Goal: Task Accomplishment & Management: Manage account settings

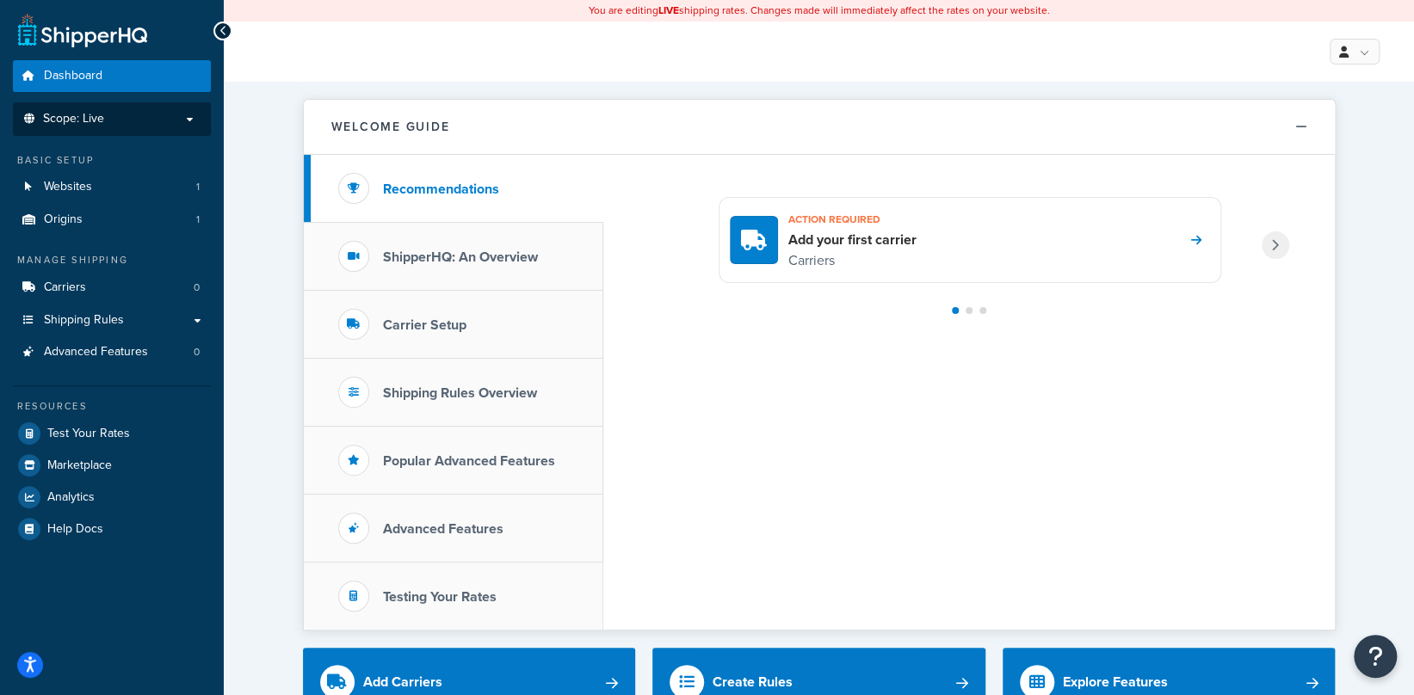
click at [107, 115] on p "Scope: Live" at bounding box center [112, 119] width 182 height 15
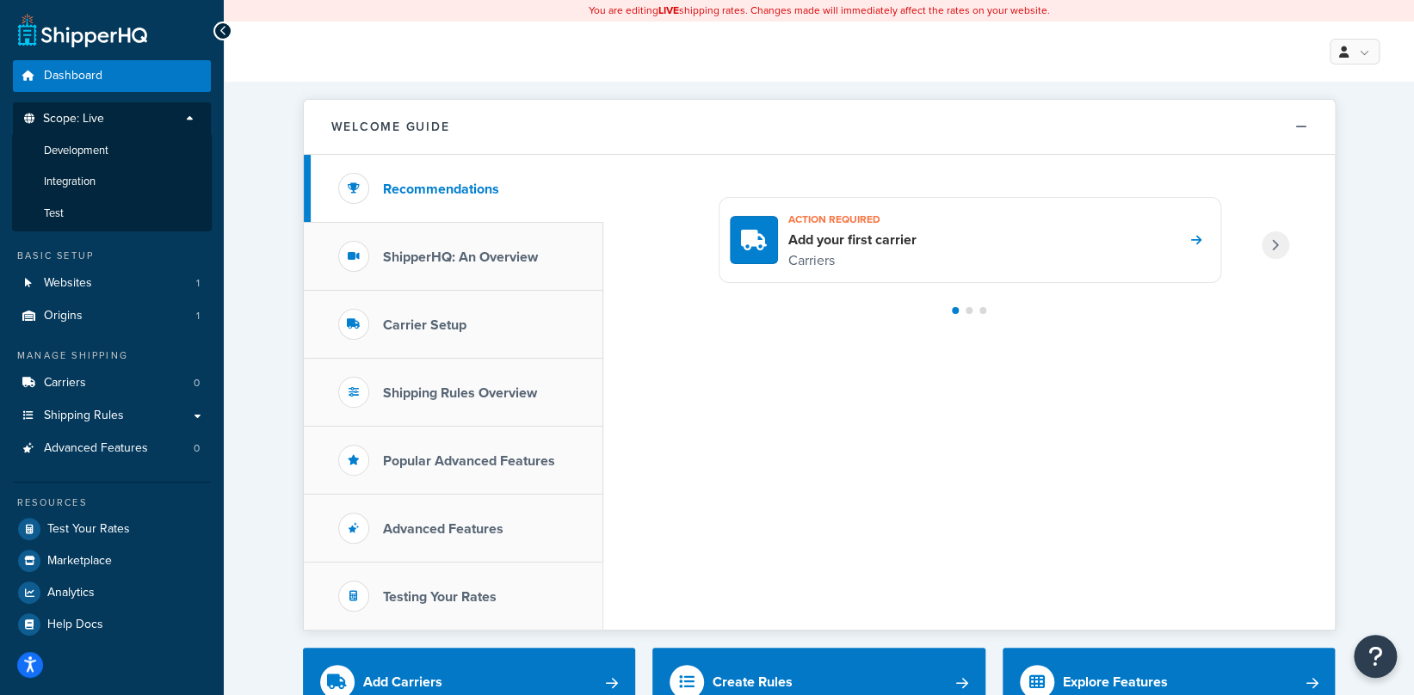
click at [1235, 70] on div "My Profile Billing Global Settings Contact Us Logout" at bounding box center [819, 52] width 1190 height 60
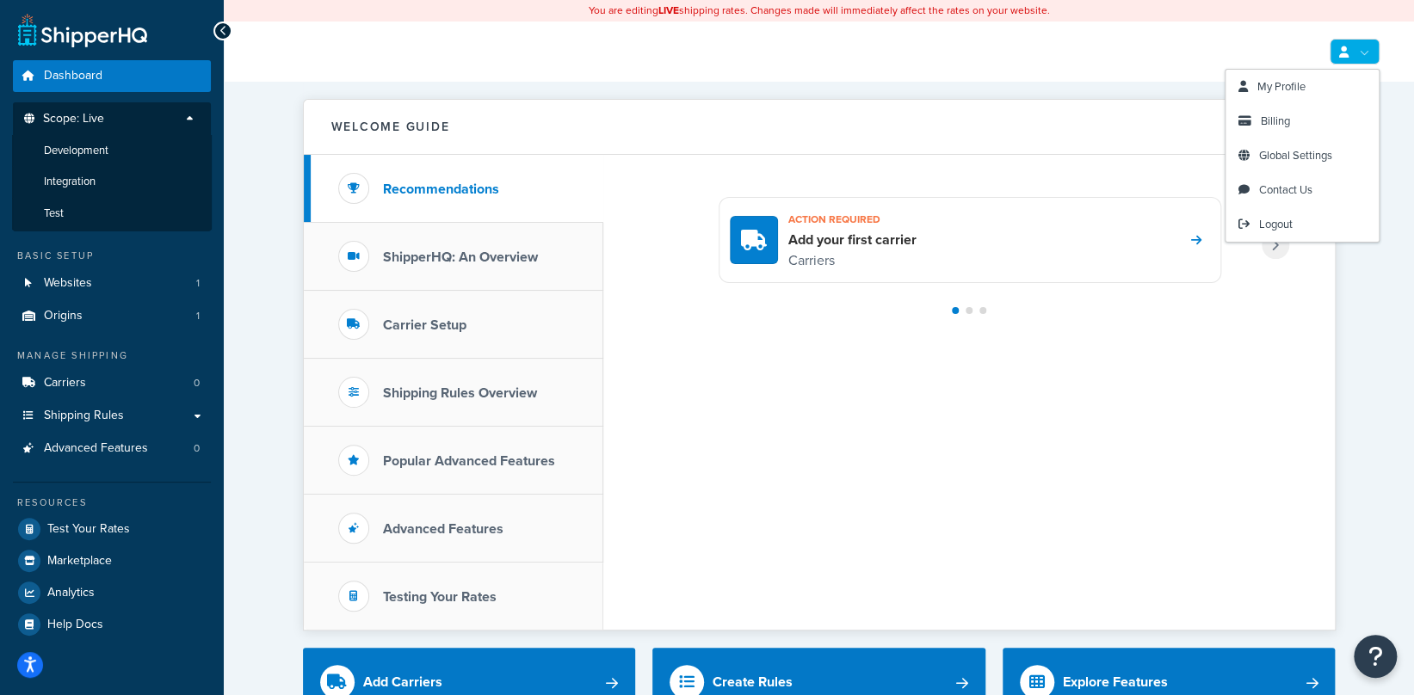
click at [1372, 50] on link at bounding box center [1354, 52] width 50 height 26
click at [1258, 127] on link "Billing" at bounding box center [1301, 121] width 153 height 34
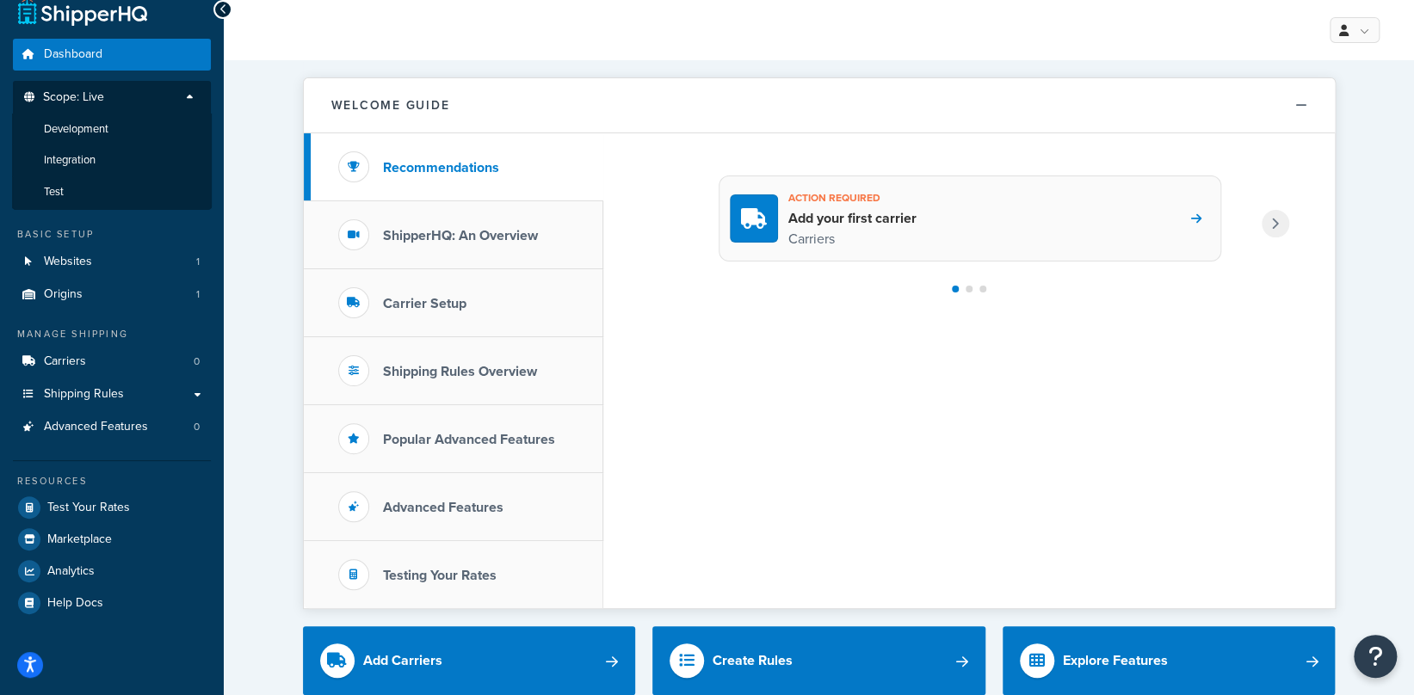
scroll to position [28, 0]
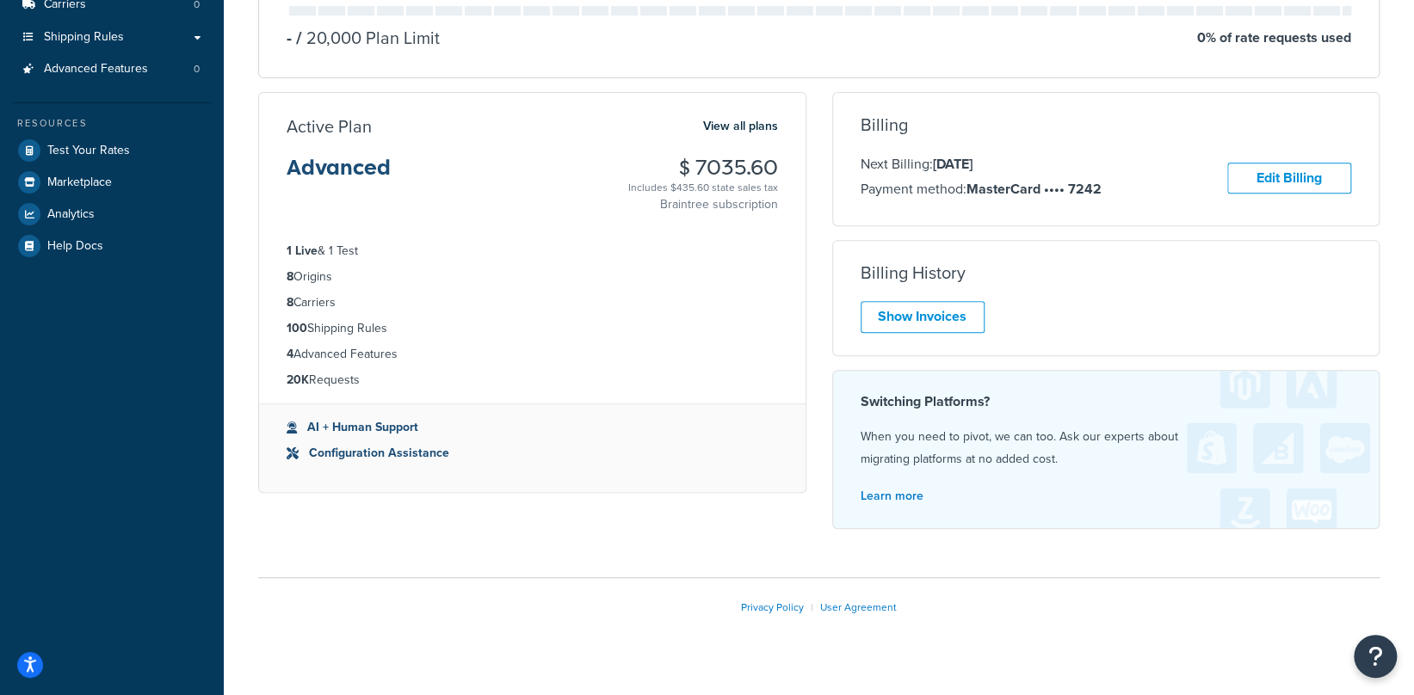
scroll to position [311, 0]
